Goal: Complete application form: Complete application form

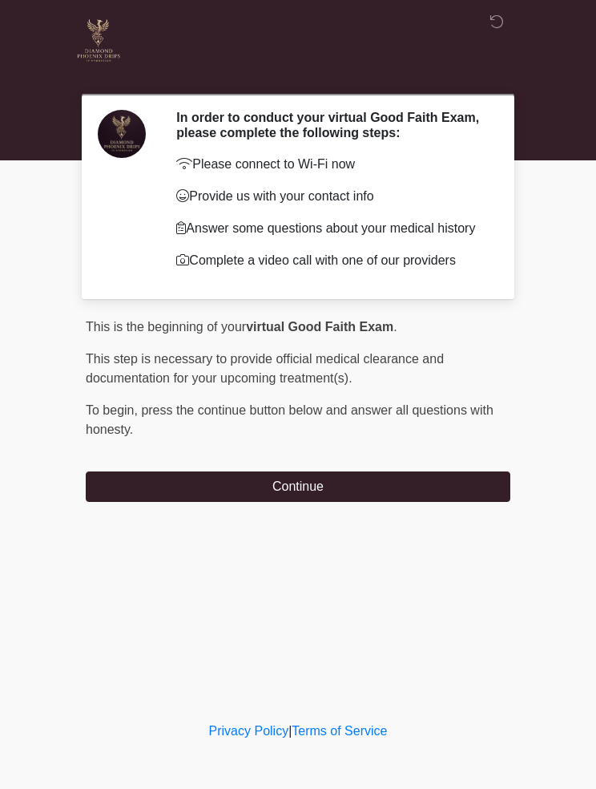
click at [396, 490] on button "Continue" at bounding box center [298, 486] width 425 height 30
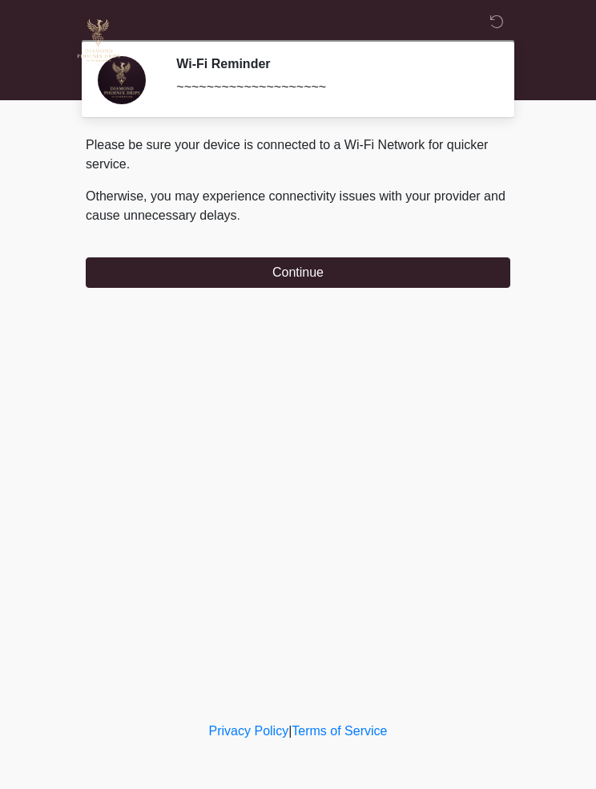
click at [123, 278] on button "Continue" at bounding box center [298, 272] width 425 height 30
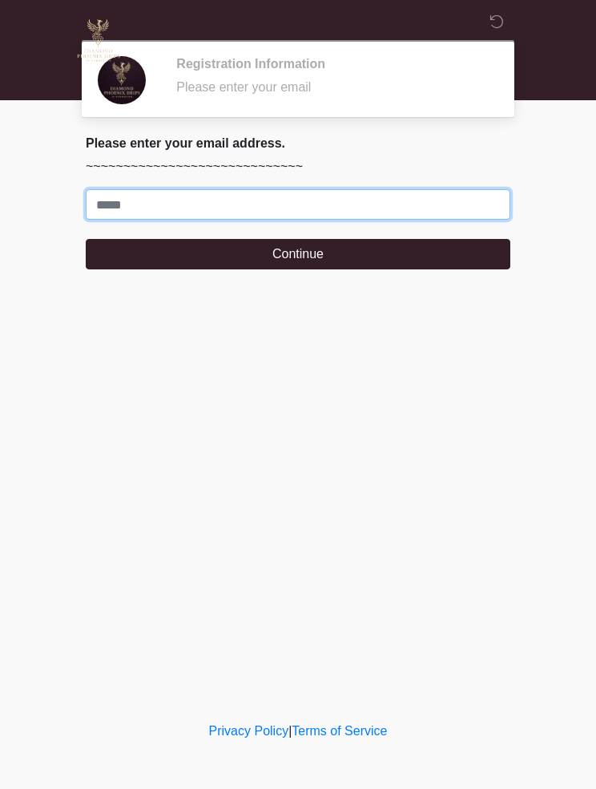
click at [348, 202] on input "Where should we email your treatment plan?" at bounding box center [298, 204] width 425 height 30
type input "*"
type input "**********"
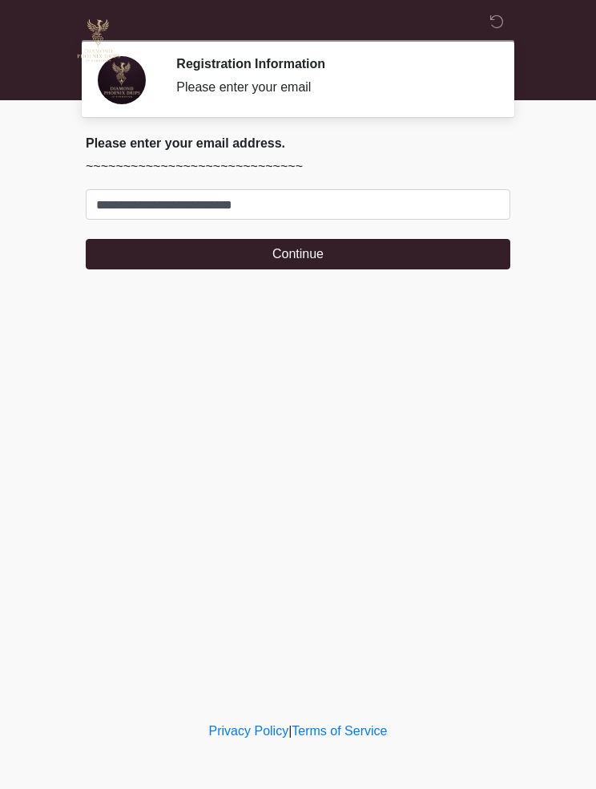
click at [388, 247] on button "Continue" at bounding box center [298, 254] width 425 height 30
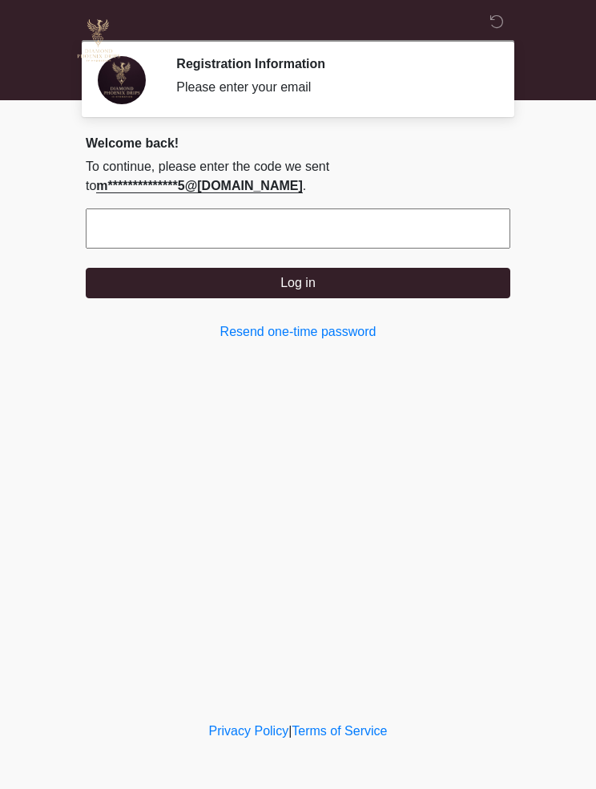
click at [355, 230] on input "text" at bounding box center [298, 228] width 425 height 40
type input "******"
click at [409, 285] on button "Log in" at bounding box center [298, 283] width 425 height 30
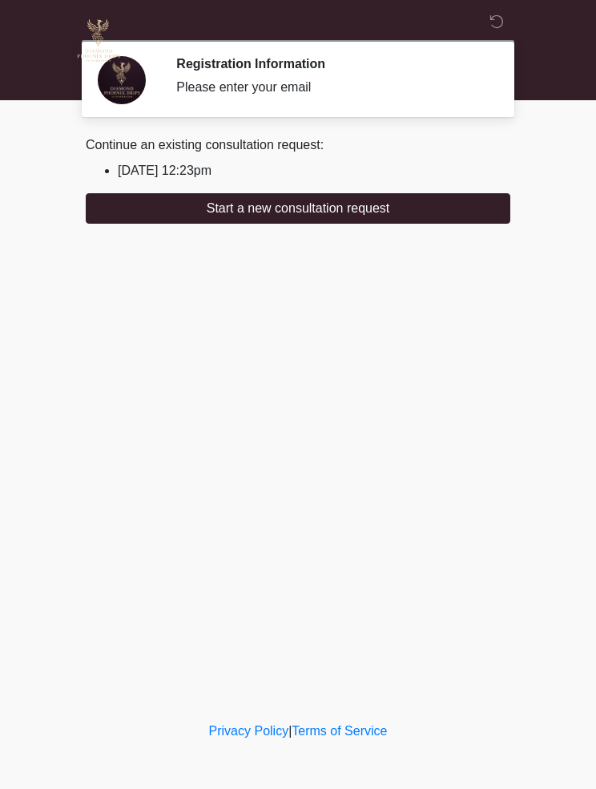
click at [325, 206] on button "Start a new consultation request" at bounding box center [298, 208] width 425 height 30
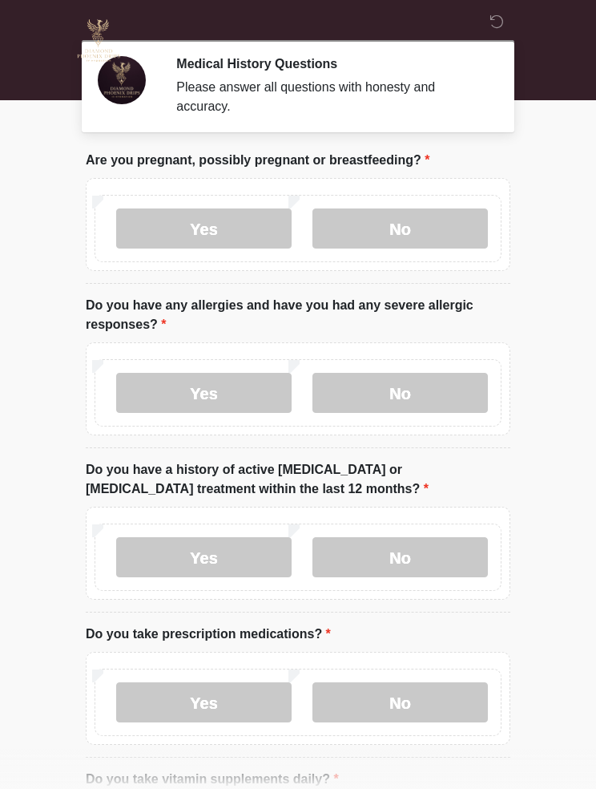
click at [403, 216] on label "No" at bounding box center [400, 228] width 175 height 40
click at [422, 381] on label "No" at bounding box center [400, 393] width 175 height 40
click at [426, 561] on label "No" at bounding box center [400, 557] width 175 height 40
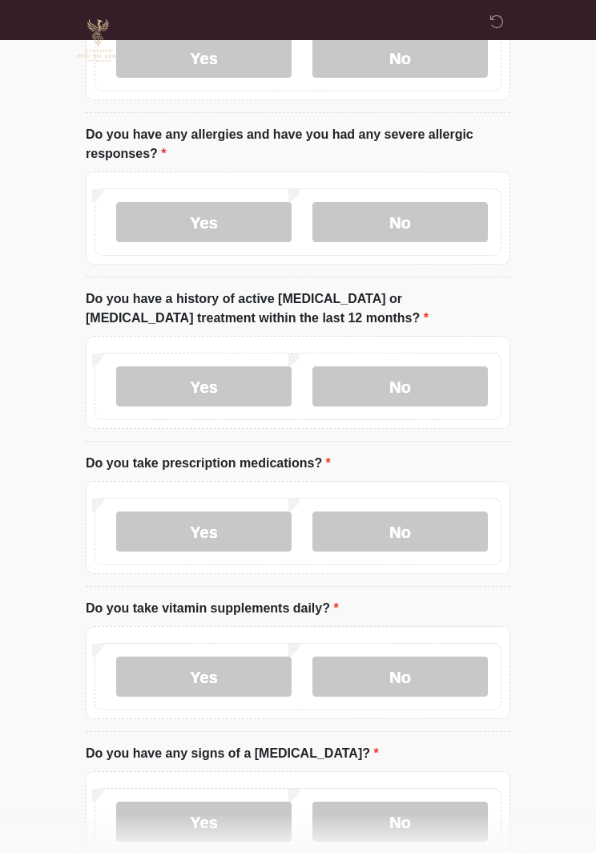
scroll to position [174, 0]
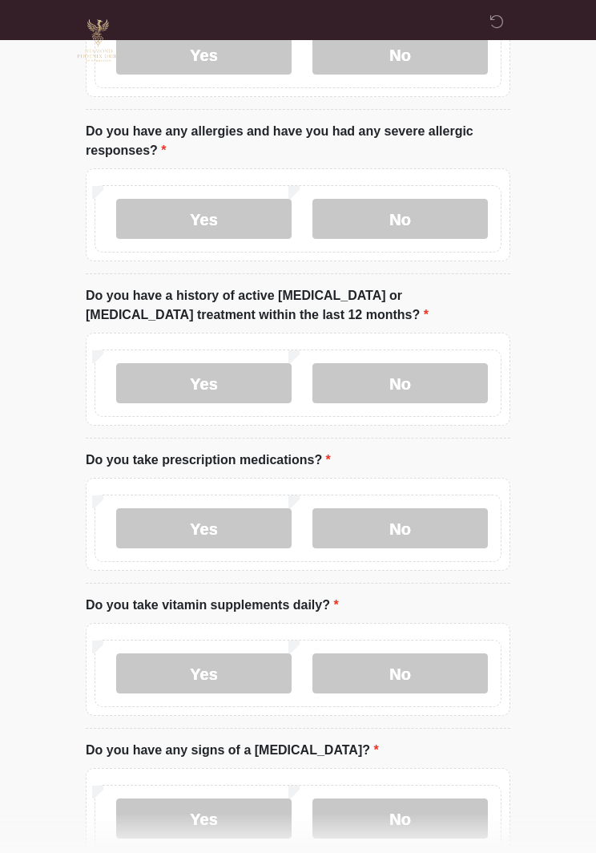
click at [426, 524] on label "No" at bounding box center [400, 528] width 175 height 40
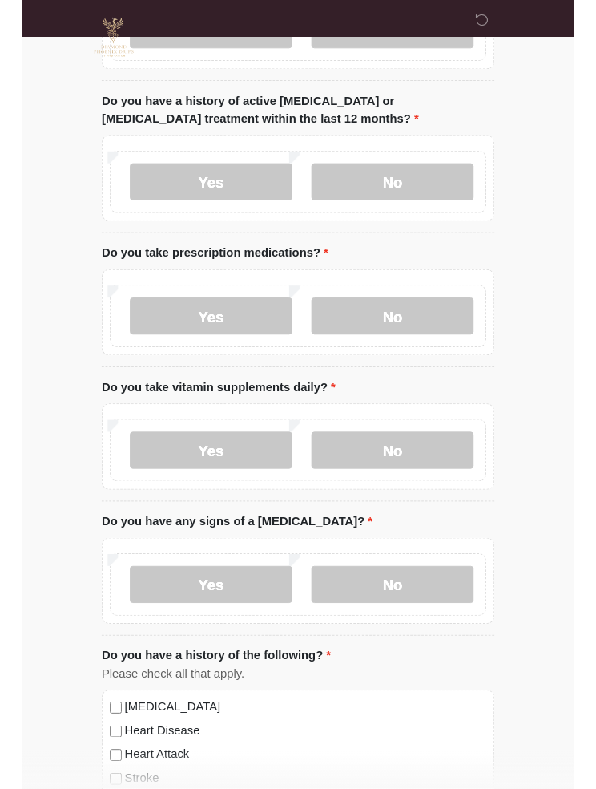
scroll to position [425, 0]
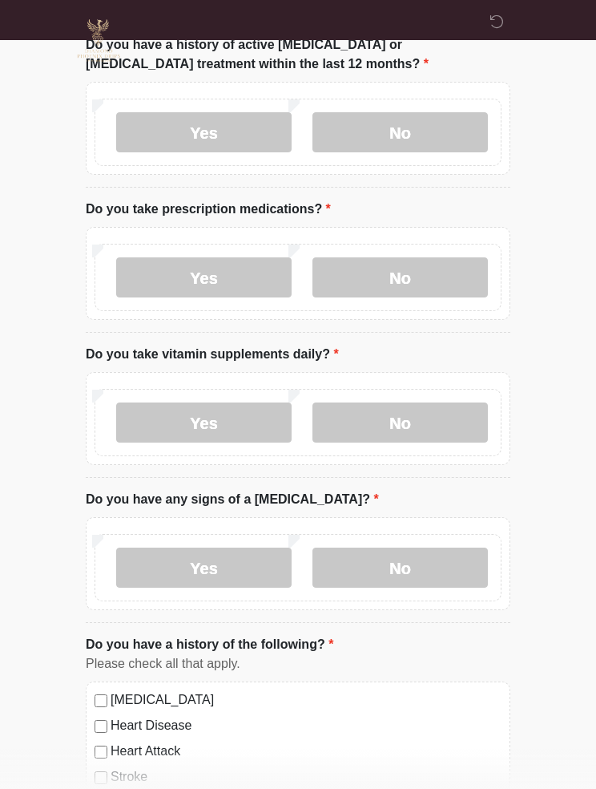
click at [254, 402] on label "Yes" at bounding box center [203, 422] width 175 height 40
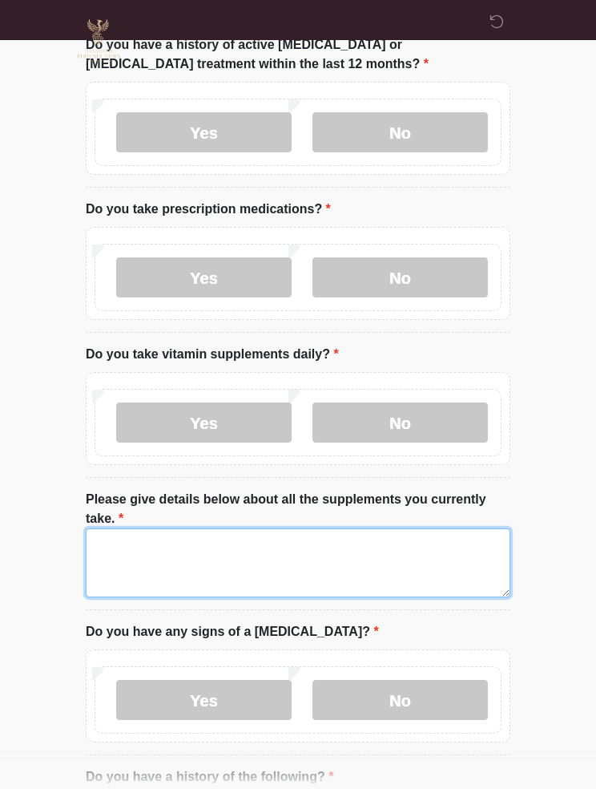
click at [239, 549] on textarea "Please give details below about all the supplements you currently take." at bounding box center [298, 562] width 425 height 69
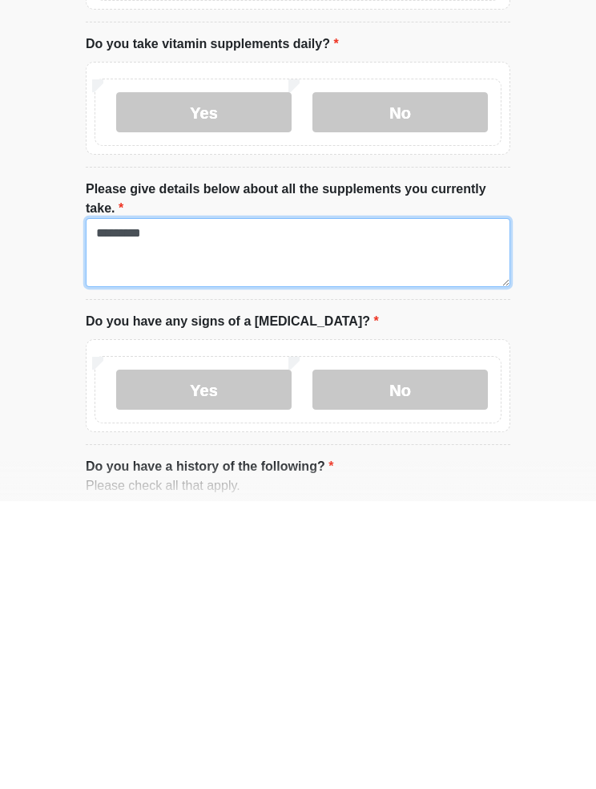
type textarea "*********"
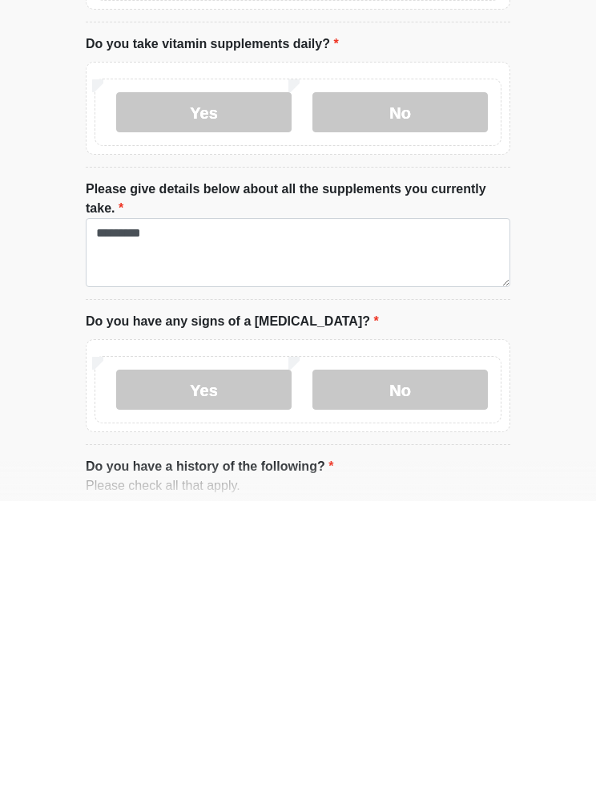
click at [419, 657] on label "No" at bounding box center [400, 677] width 175 height 40
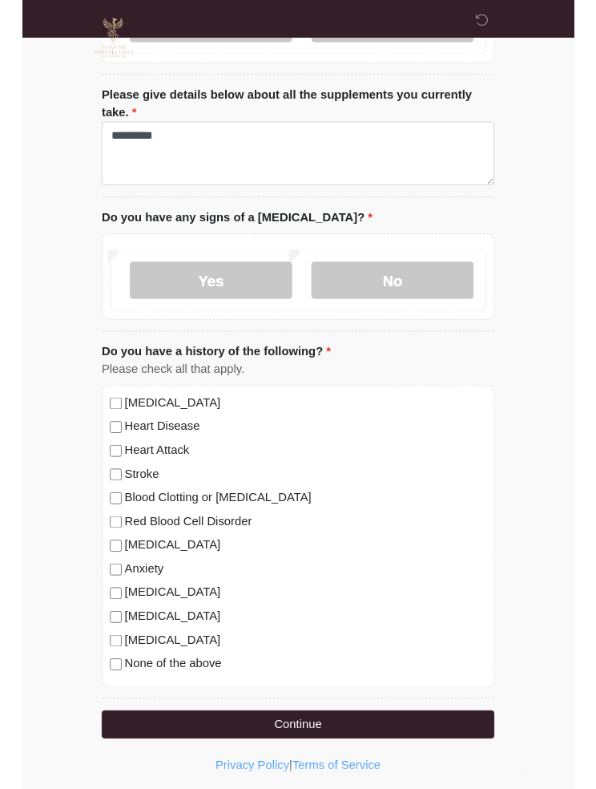
scroll to position [914, 0]
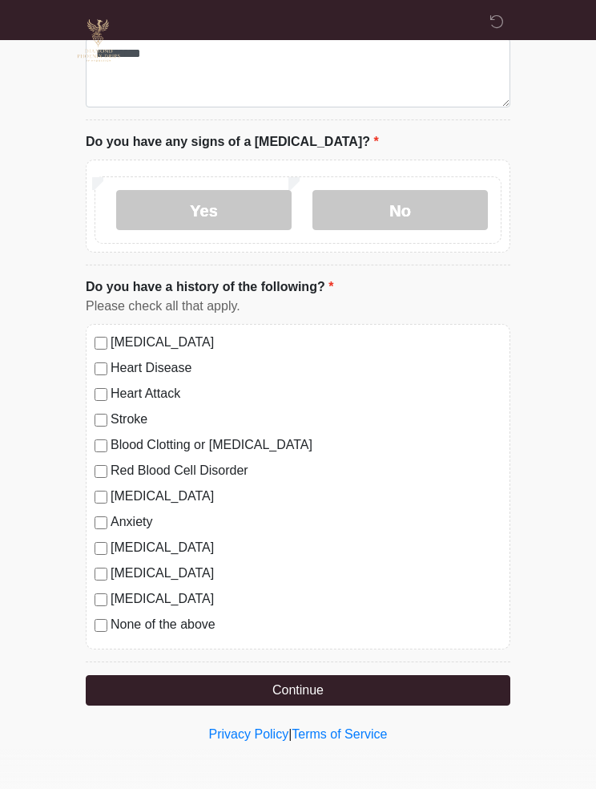
click at [176, 628] on label "None of the above" at bounding box center [306, 624] width 391 height 19
click at [361, 677] on button "Continue" at bounding box center [298, 690] width 425 height 30
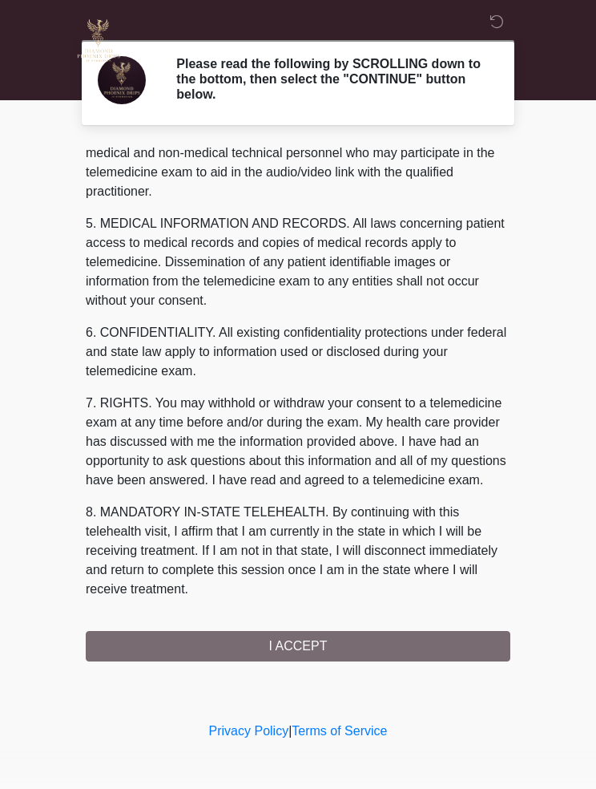
scroll to position [481, 0]
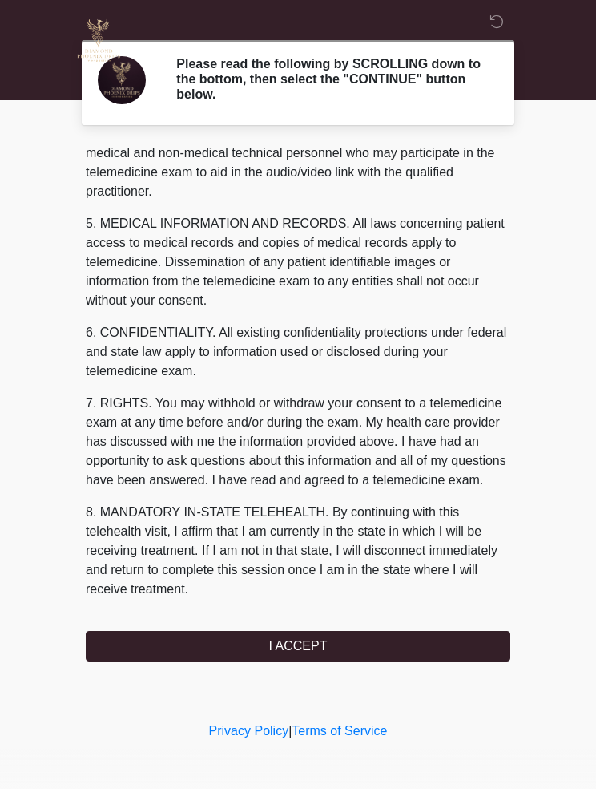
click at [368, 644] on button "I ACCEPT" at bounding box center [298, 646] width 425 height 30
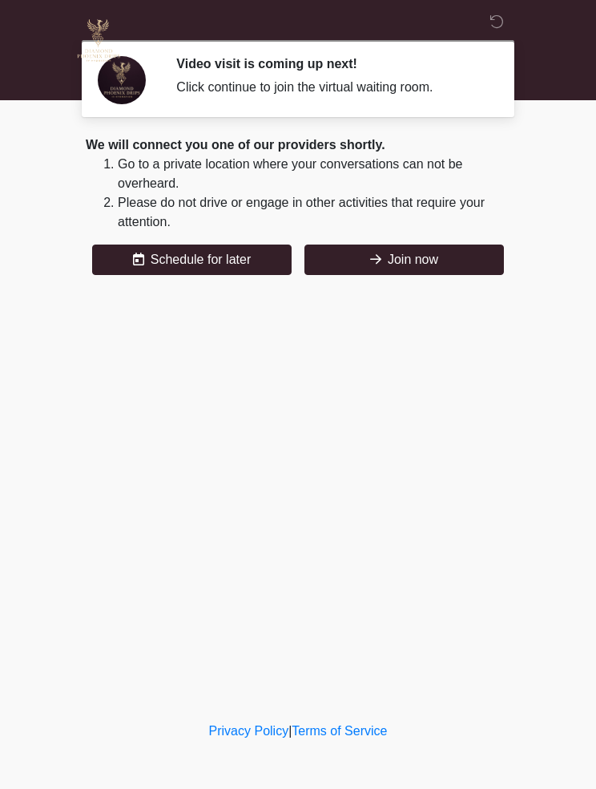
click at [392, 263] on button "Join now" at bounding box center [405, 259] width 200 height 30
